Goal: Task Accomplishment & Management: Complete application form

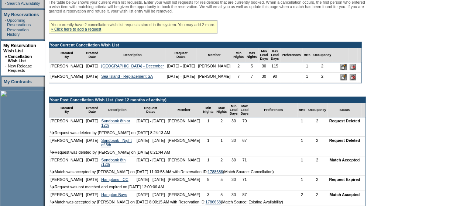
scroll to position [139, 0]
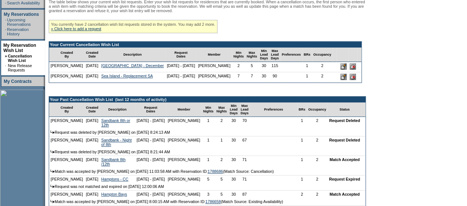
click at [347, 70] on input "image" at bounding box center [343, 66] width 6 height 6
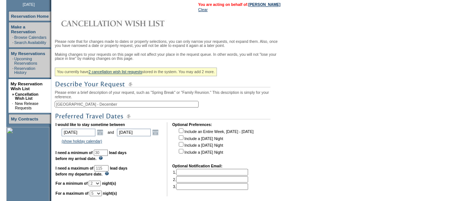
scroll to position [199, 0]
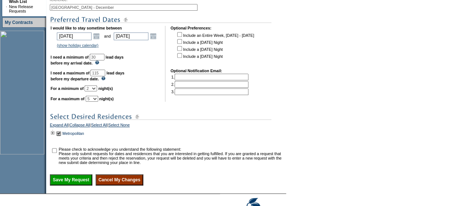
drag, startPoint x: 116, startPoint y: 83, endPoint x: 67, endPoint y: 83, distance: 48.7
click at [67, 83] on td "I would like to stay sometime between [DATE] [DATE] Open the calendar popup. <<…" at bounding box center [105, 64] width 109 height 76
type input "90"
click at [111, 11] on input "[GEOGRAPHIC_DATA] - December" at bounding box center [124, 7] width 148 height 7
type input "London - December SA"
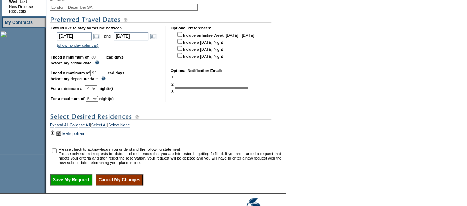
click at [56, 153] on input "checkbox" at bounding box center [54, 150] width 5 height 5
checkbox input "true"
click at [65, 186] on input "Save My Request" at bounding box center [71, 180] width 42 height 11
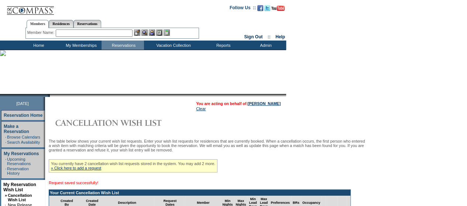
click at [40, 48] on td "Home" at bounding box center [38, 45] width 42 height 9
